Goal: Task Accomplishment & Management: Manage account settings

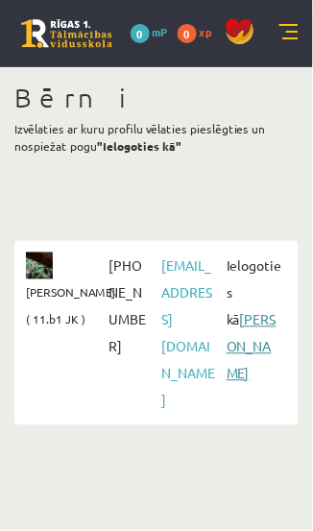
click at [250, 323] on link "[PERSON_NAME]" at bounding box center [251, 346] width 50 height 71
